Goal: Task Accomplishment & Management: Use online tool/utility

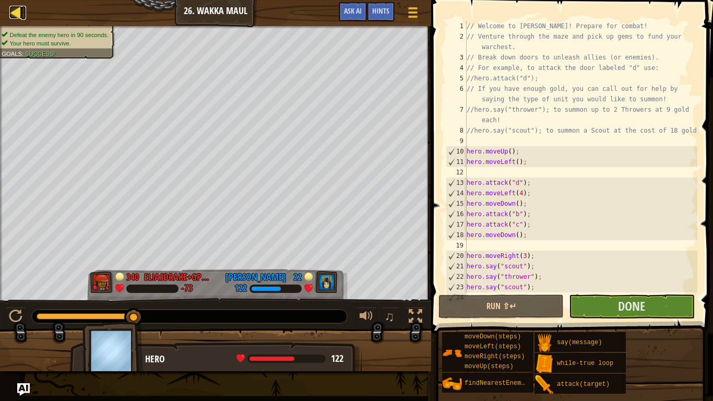
click at [13, 8] on div at bounding box center [15, 12] width 13 height 13
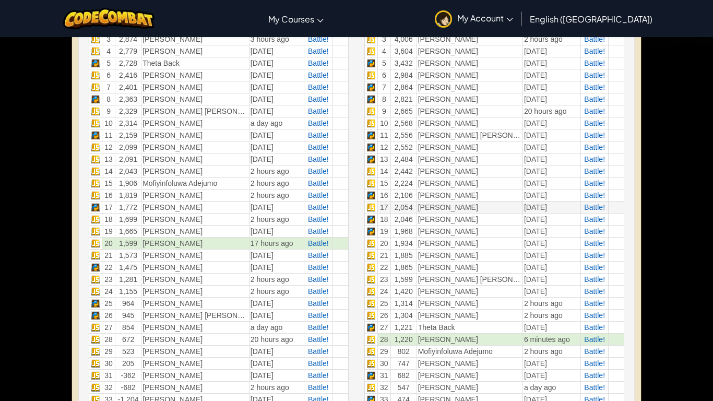
scroll to position [412, 0]
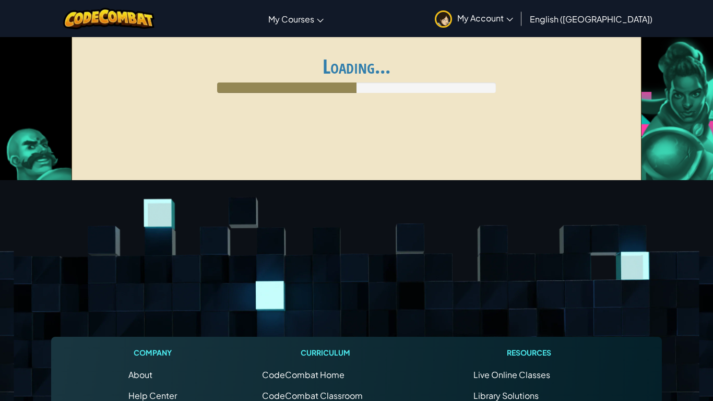
scroll to position [345, 0]
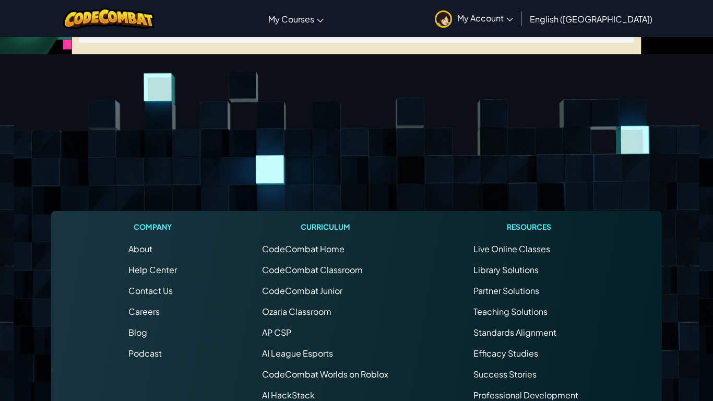
click at [534, 98] on footer "Company About Help Center Contact Us Careers Blog Podcast Curriculum CodeCombat…" at bounding box center [356, 337] width 713 height 566
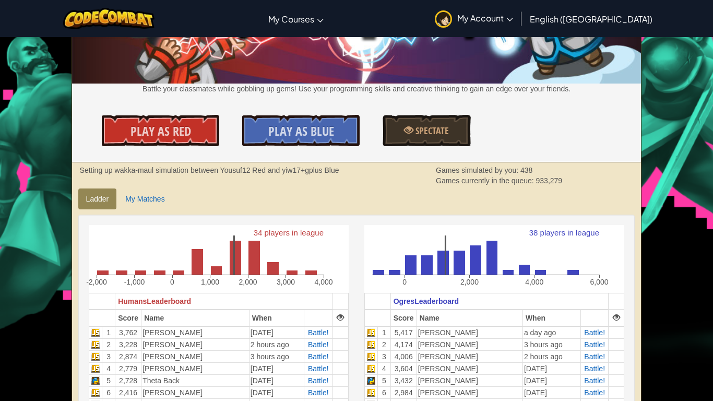
scroll to position [77, 0]
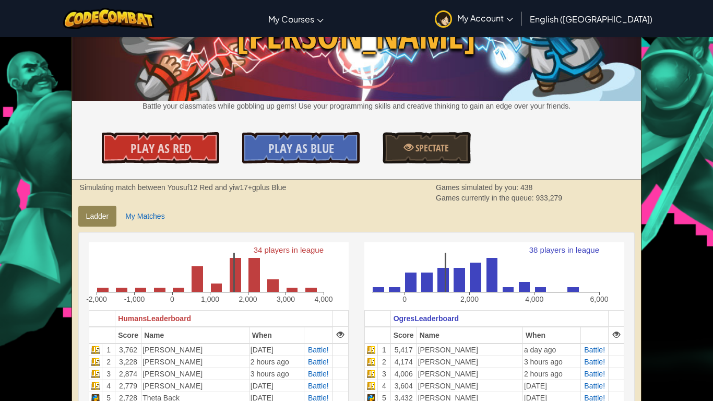
click at [330, 130] on div "Levels Introduction to Computer Science - Arena Wakka Maul Battle your classmat…" at bounding box center [356, 69] width 569 height 219
click at [315, 156] on span "Play As Blue" at bounding box center [301, 148] width 66 height 17
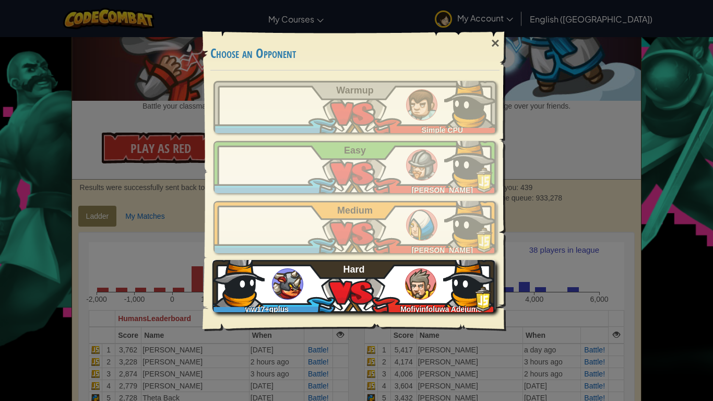
click at [343, 300] on div "yiw17+gplus Mofiyinfoluwa Adejumo Hard" at bounding box center [353, 286] width 283 height 52
